Goal: Task Accomplishment & Management: Complete application form

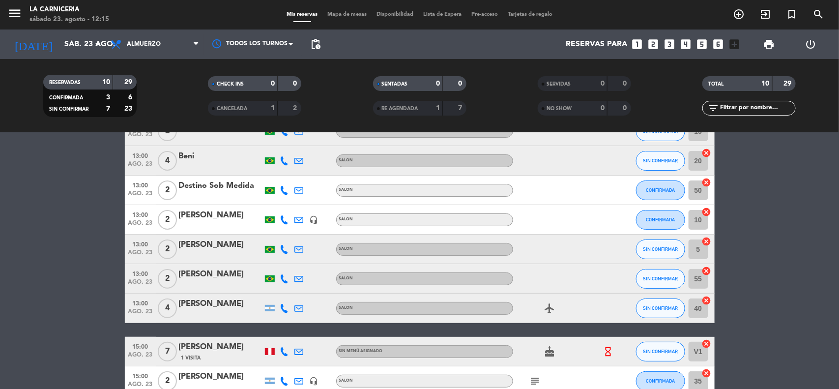
scroll to position [123, 0]
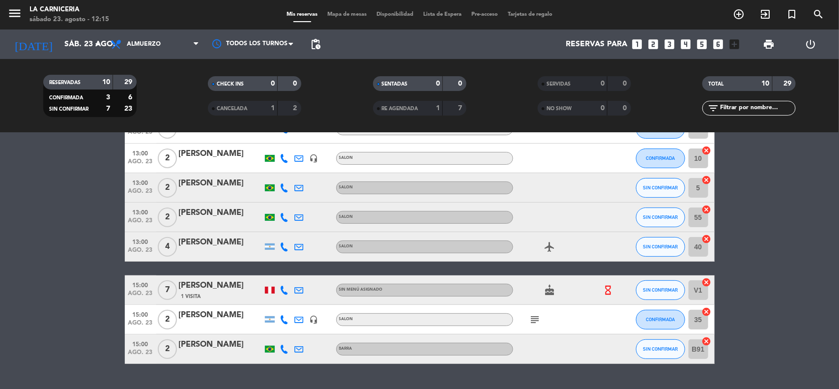
click at [608, 286] on icon "hourglass_empty" at bounding box center [608, 290] width 11 height 11
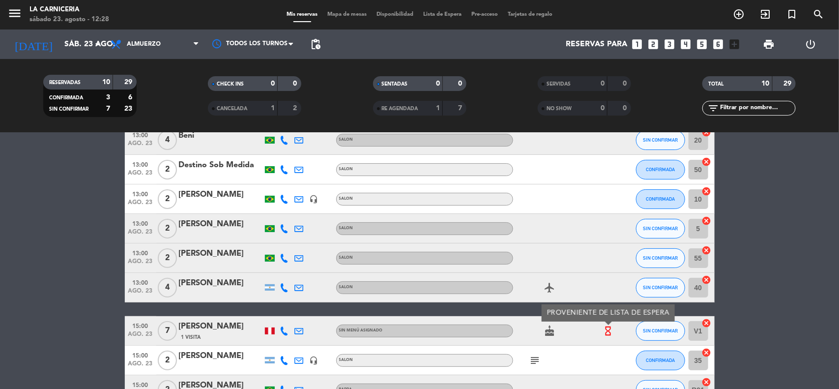
scroll to position [24, 0]
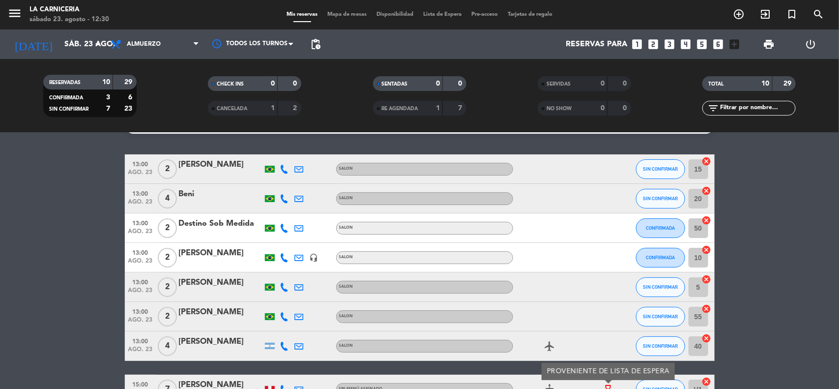
click at [674, 45] on icon "looks_3" at bounding box center [670, 44] width 13 height 13
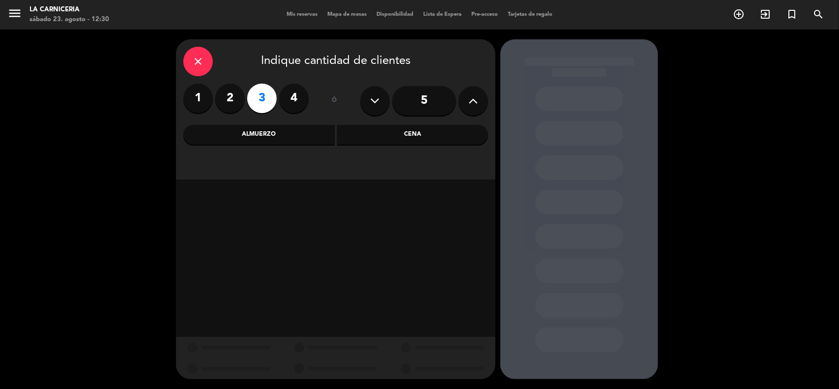
click at [366, 136] on div "Cena" at bounding box center [412, 135] width 151 height 20
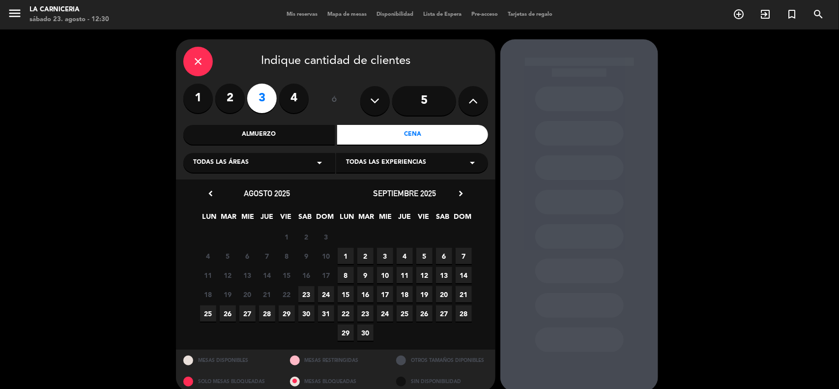
click at [305, 296] on span "23" at bounding box center [307, 294] width 16 height 16
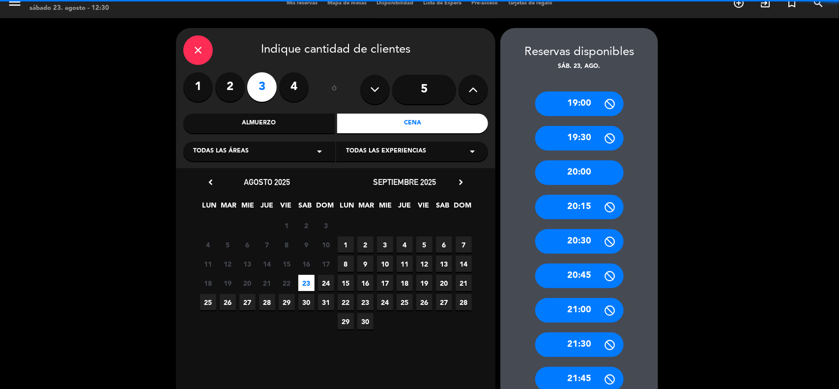
click at [241, 116] on div "Almuerzo" at bounding box center [258, 124] width 151 height 20
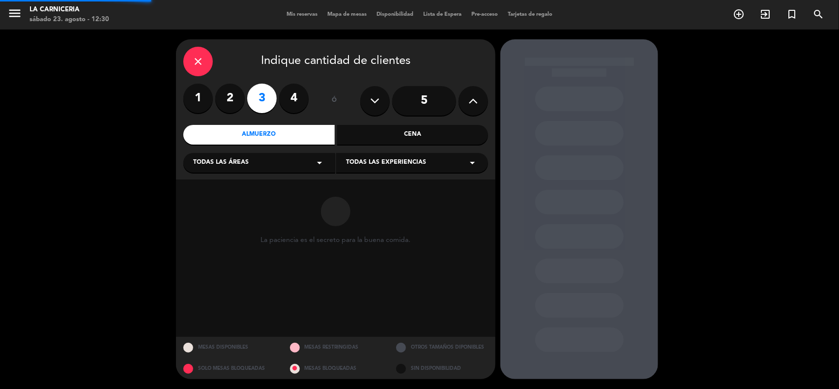
scroll to position [0, 0]
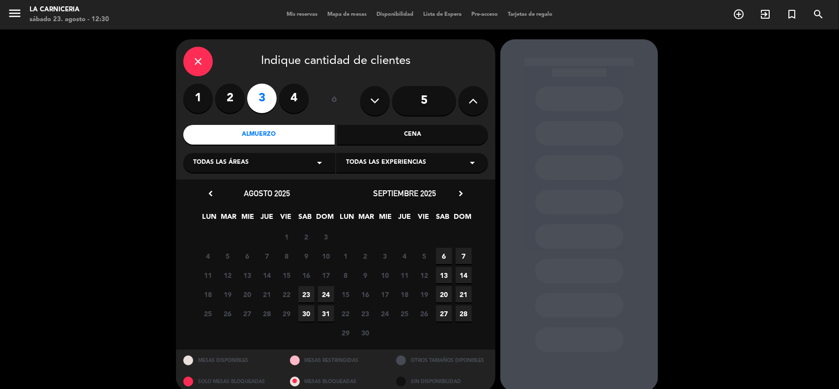
click at [306, 290] on span "23" at bounding box center [307, 294] width 16 height 16
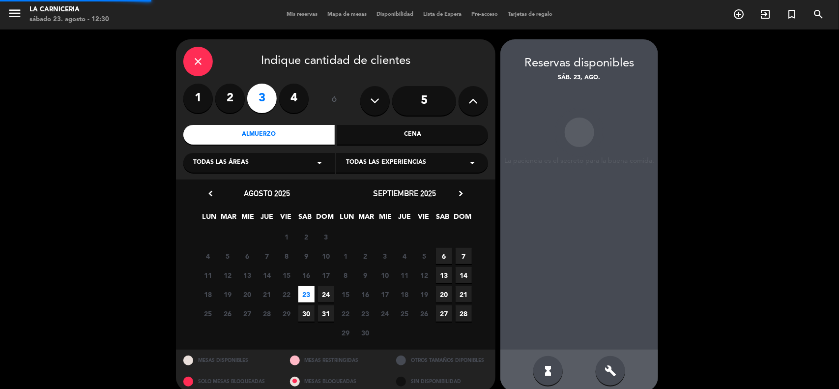
scroll to position [11, 0]
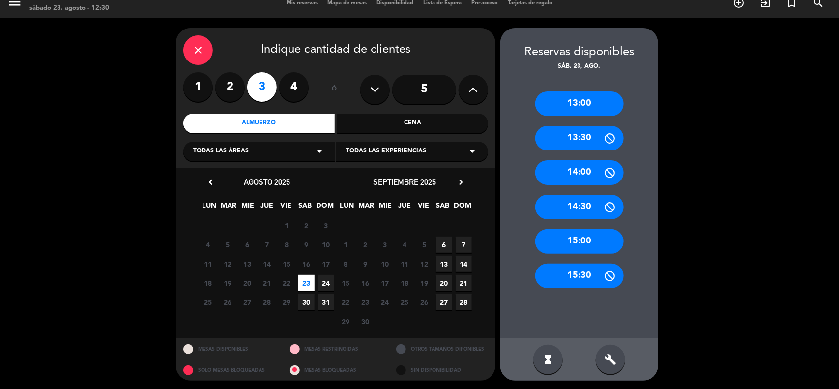
click at [595, 134] on div "13:30" at bounding box center [580, 138] width 89 height 25
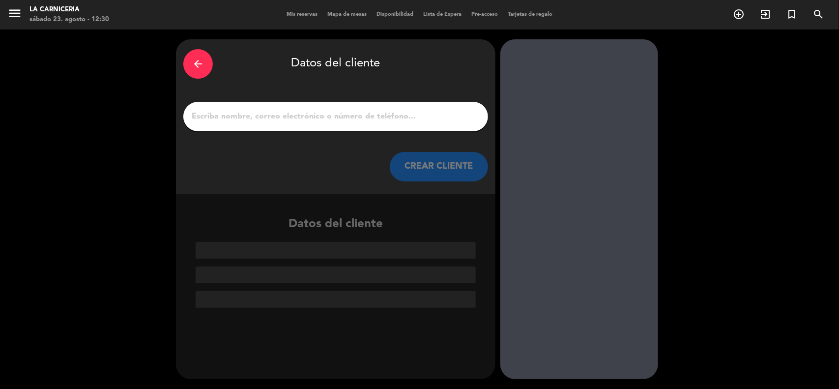
click at [374, 105] on div at bounding box center [335, 117] width 305 height 30
click at [370, 113] on input "1" at bounding box center [336, 117] width 290 height 14
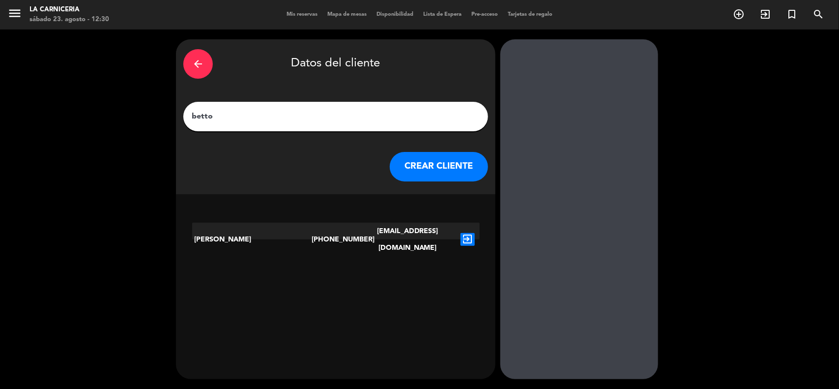
type input "betto"
click at [407, 165] on button "CREAR CLIENTE" at bounding box center [439, 167] width 98 height 30
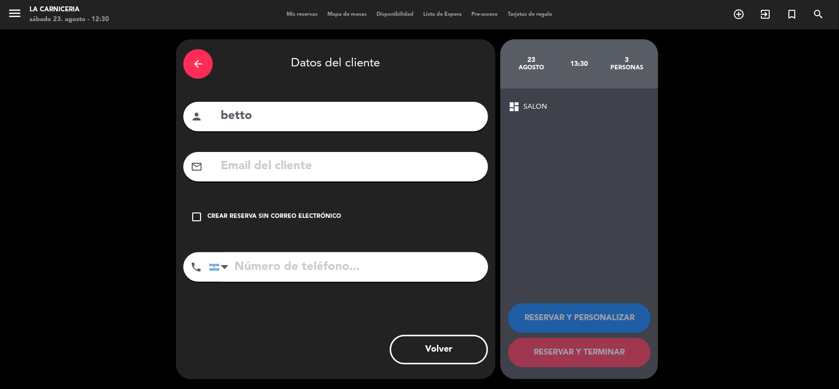
drag, startPoint x: 307, startPoint y: 212, endPoint x: 314, endPoint y: 229, distance: 17.4
click at [307, 214] on div "Crear reserva sin correo electrónico" at bounding box center [275, 217] width 134 height 10
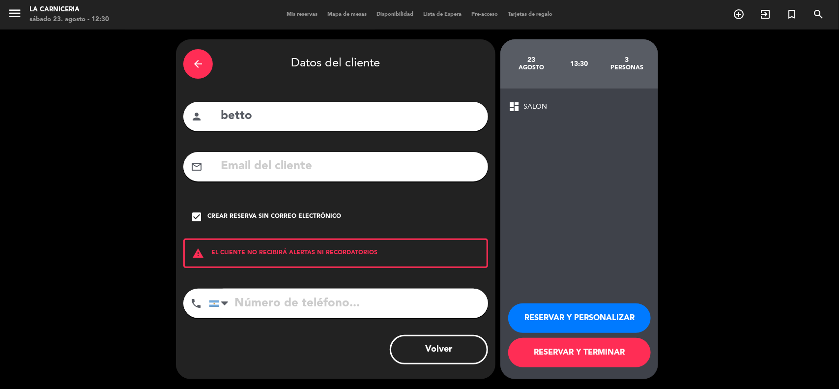
click at [317, 290] on input "tel" at bounding box center [348, 304] width 279 height 30
type input "1145269955"
click at [554, 365] on button "RESERVAR Y TERMINAR" at bounding box center [579, 353] width 143 height 30
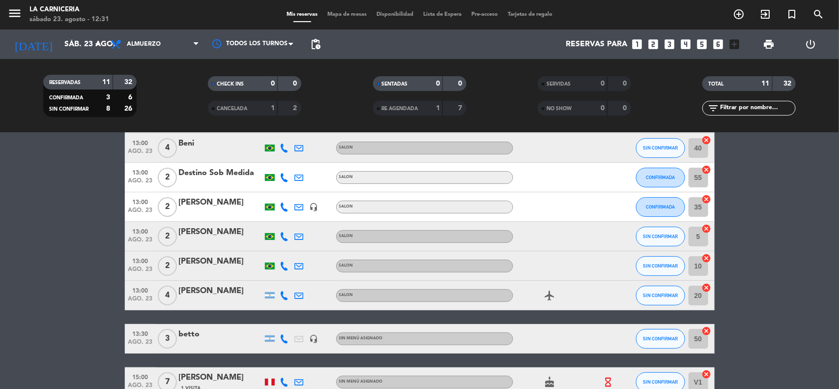
scroll to position [184, 0]
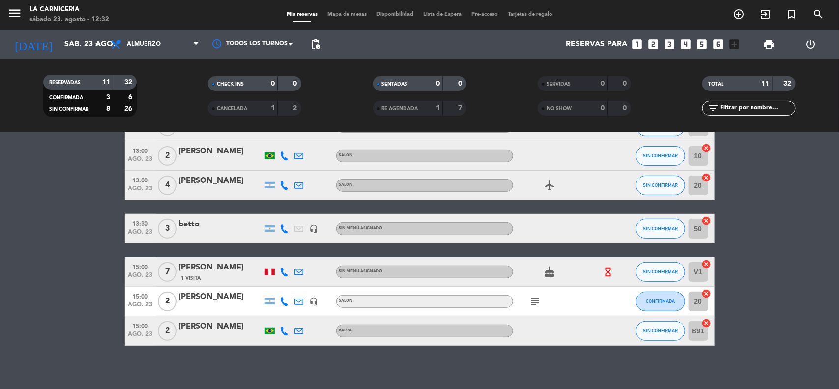
click at [194, 218] on div "betto" at bounding box center [221, 224] width 84 height 13
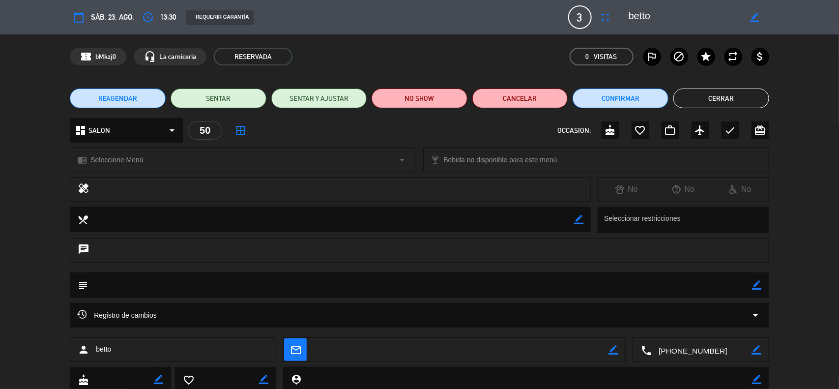
click at [748, 15] on div "border_color" at bounding box center [756, 17] width 28 height 18
click at [751, 17] on icon "border_color" at bounding box center [755, 17] width 9 height 9
drag, startPoint x: 692, startPoint y: 20, endPoint x: 624, endPoint y: 21, distance: 68.8
click at [625, 21] on div at bounding box center [696, 17] width 148 height 18
type textarea "[PERSON_NAME]"
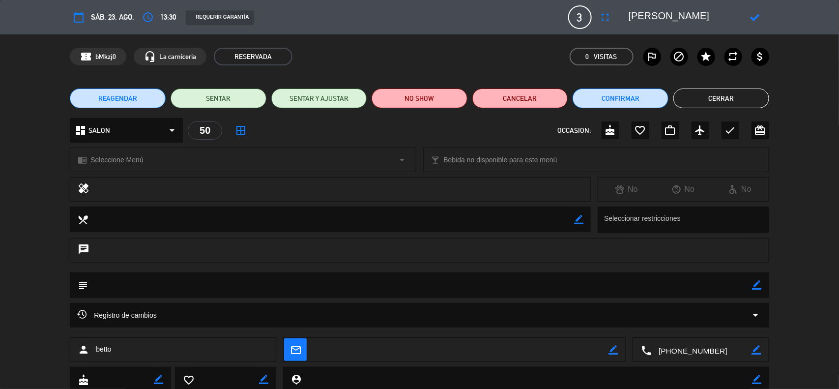
click at [754, 15] on icon at bounding box center [755, 17] width 9 height 9
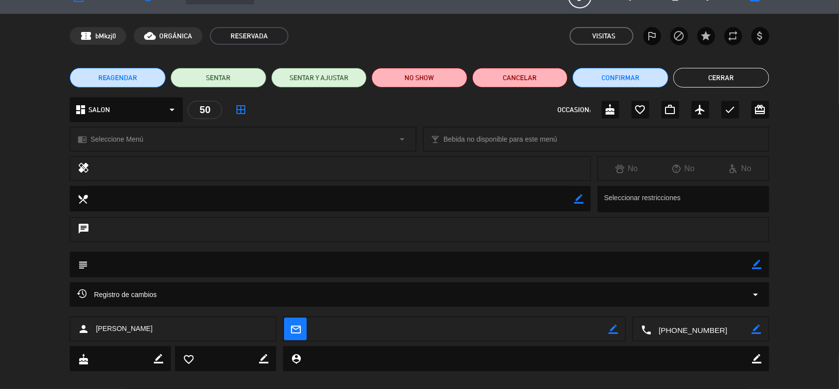
scroll to position [32, 0]
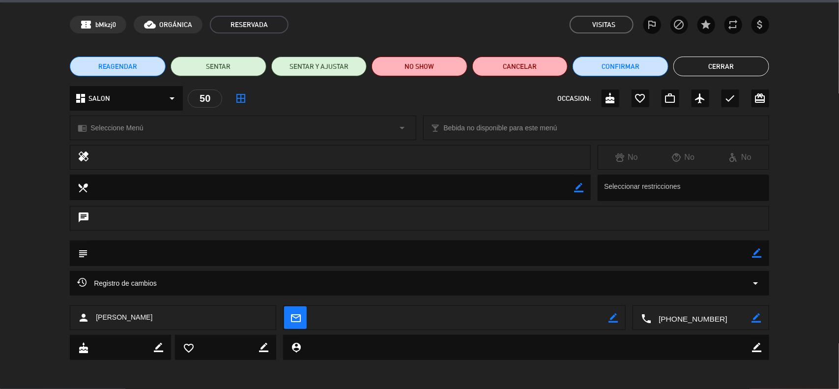
type input "[EMAIL_ADDRESS][DOMAIN_NAME]"
